Goal: Navigation & Orientation: Find specific page/section

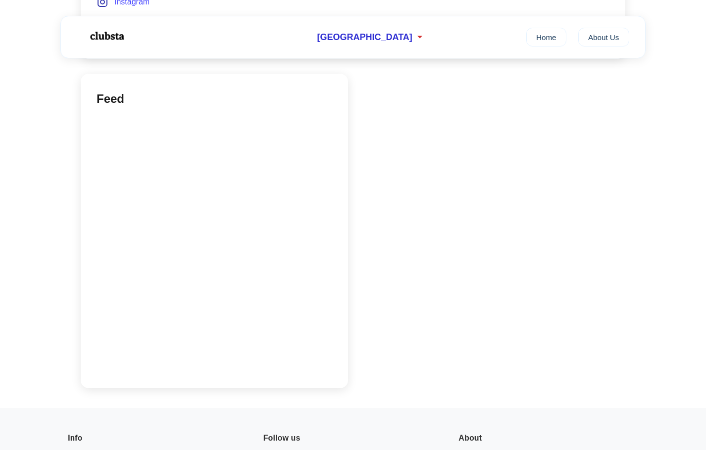
scroll to position [1088, 0]
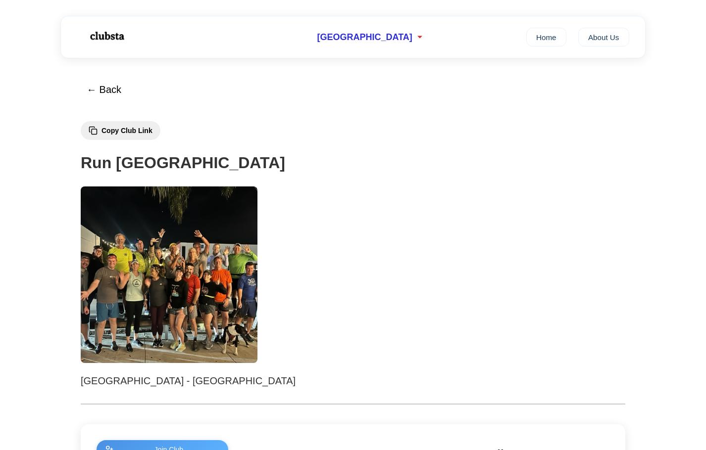
click at [228, 272] on img at bounding box center [169, 275] width 177 height 177
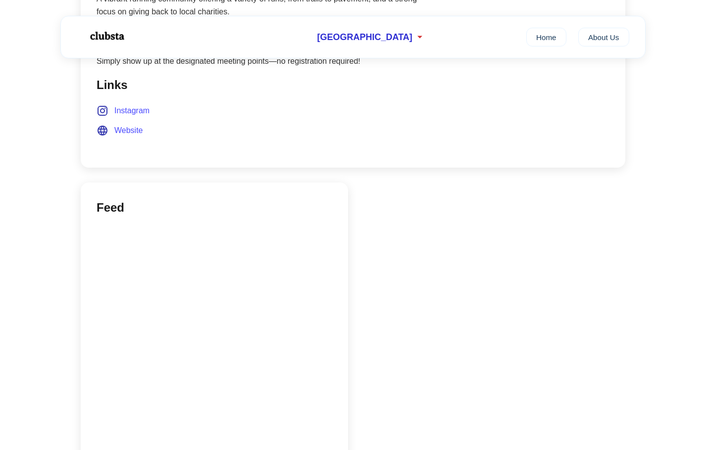
scroll to position [742, 0]
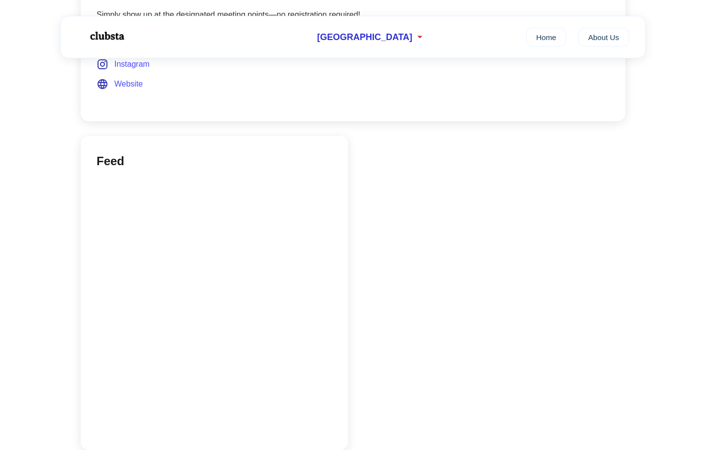
click at [462, 190] on div "Feed" at bounding box center [353, 290] width 544 height 319
click at [134, 80] on span "Website" at bounding box center [128, 84] width 29 height 13
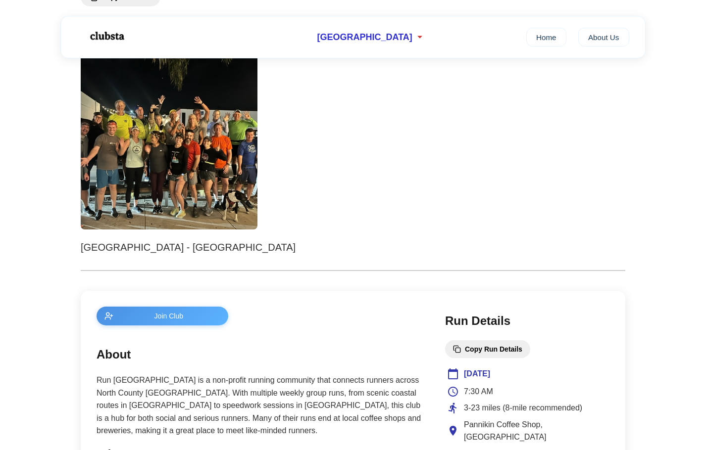
scroll to position [148, 0]
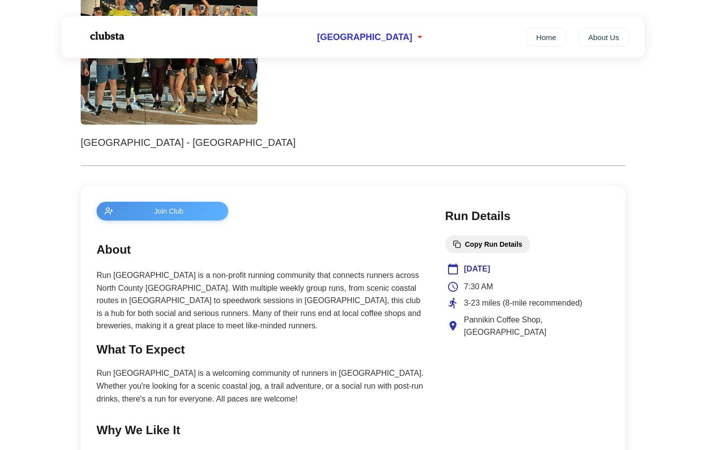
scroll to position [247, 0]
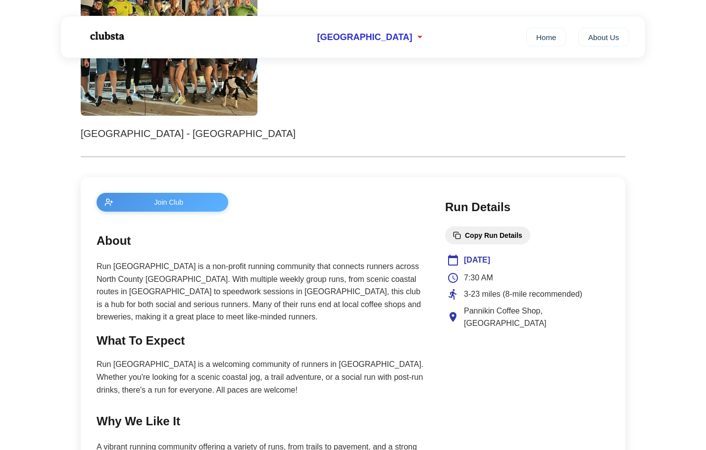
click at [566, 222] on section "Run Details Copy Run Details Saturday 7:30 AM 3-23 miles (8-mile recommended) P…" at bounding box center [527, 312] width 164 height 228
click at [538, 259] on div "Saturday" at bounding box center [527, 260] width 160 height 13
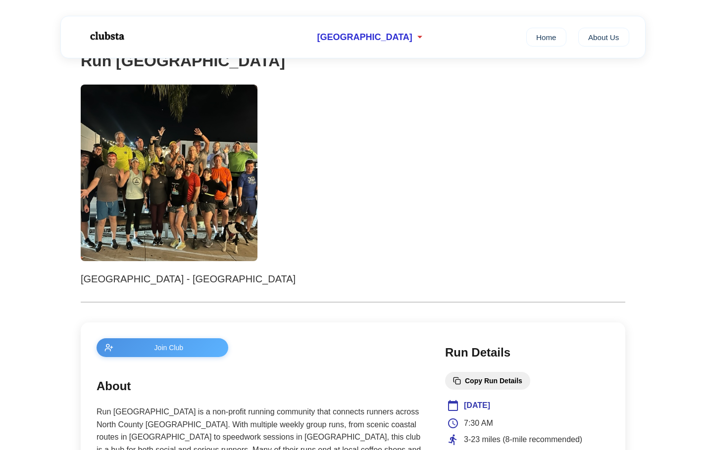
scroll to position [0, 0]
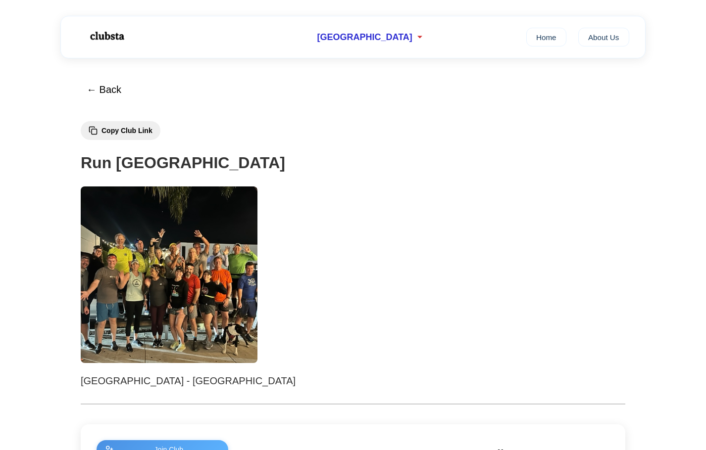
drag, startPoint x: 176, startPoint y: 91, endPoint x: 173, endPoint y: 86, distance: 6.0
